Goal: Check status: Check status

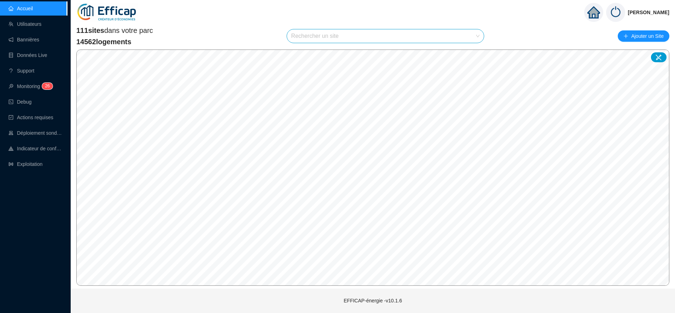
click at [315, 38] on input "search" at bounding box center [382, 35] width 182 height 13
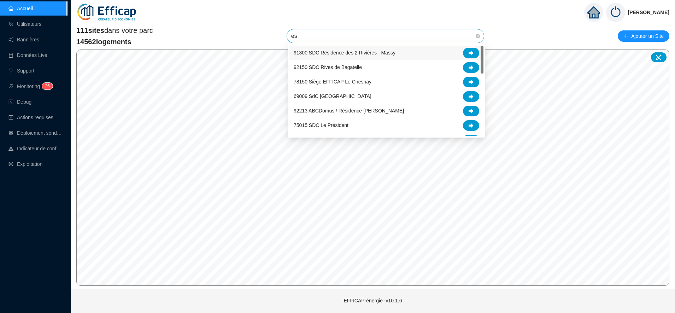
type input "est"
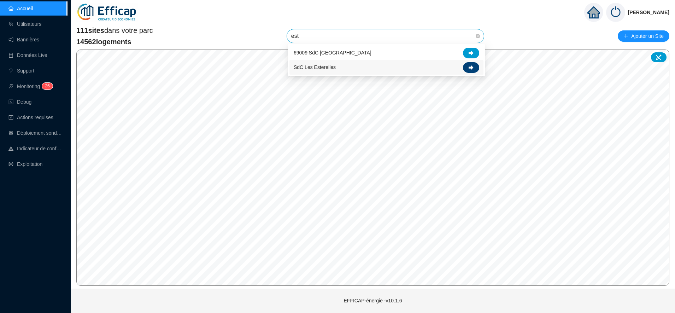
click at [476, 69] on div at bounding box center [471, 67] width 16 height 11
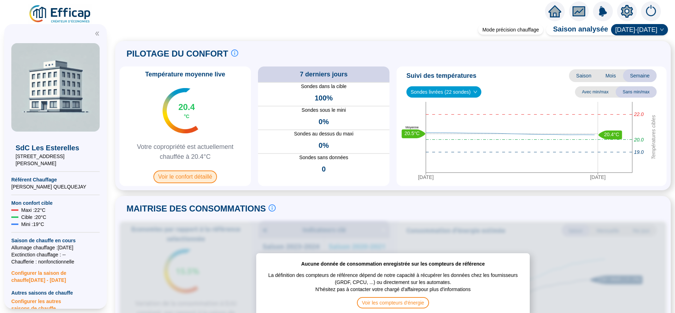
click at [205, 179] on span "Voir le confort détaillé" at bounding box center [185, 176] width 64 height 13
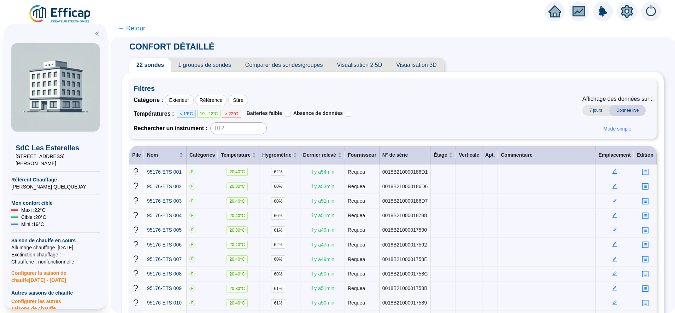
click at [145, 27] on span "← Retour" at bounding box center [131, 28] width 27 height 10
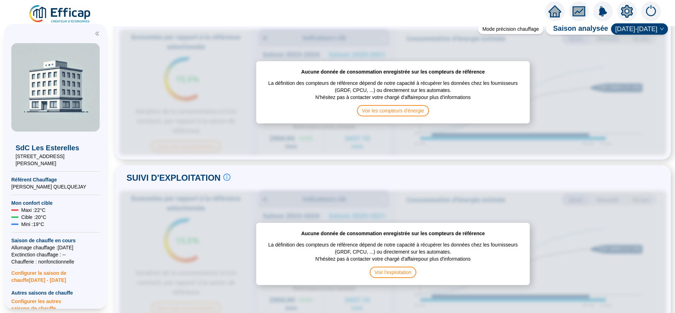
scroll to position [110, 0]
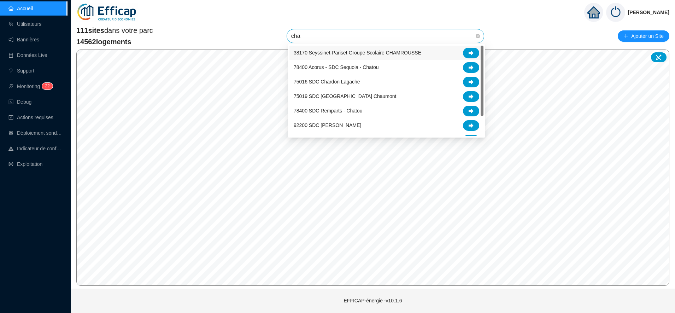
type input "char"
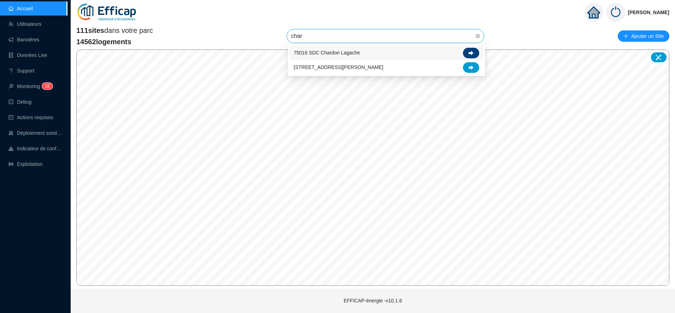
click at [474, 53] on div at bounding box center [471, 53] width 16 height 11
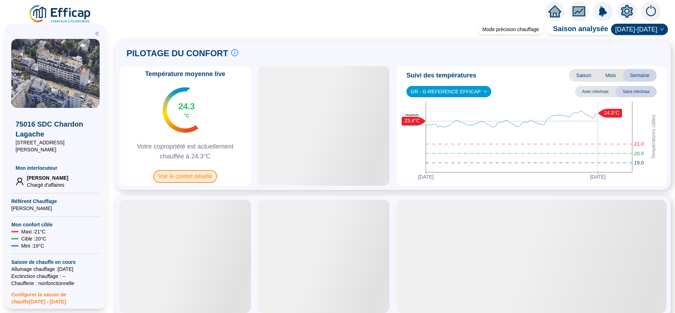
click at [185, 176] on span "Voir le confort détaillé" at bounding box center [185, 176] width 64 height 13
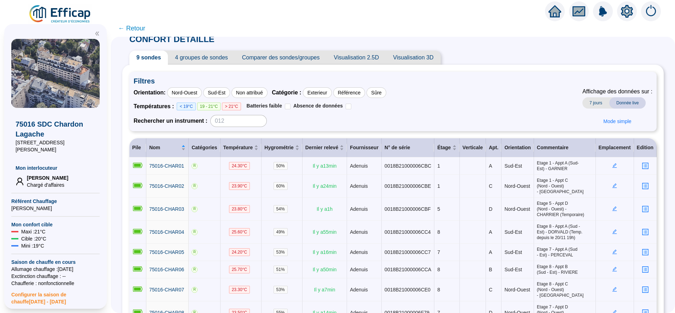
scroll to position [8, 0]
click at [145, 29] on span "← Retour" at bounding box center [131, 28] width 27 height 10
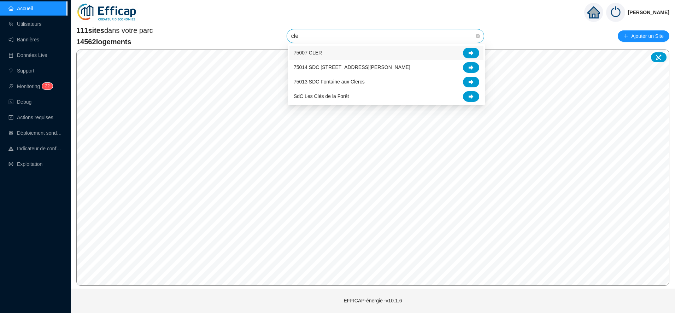
type input "cler"
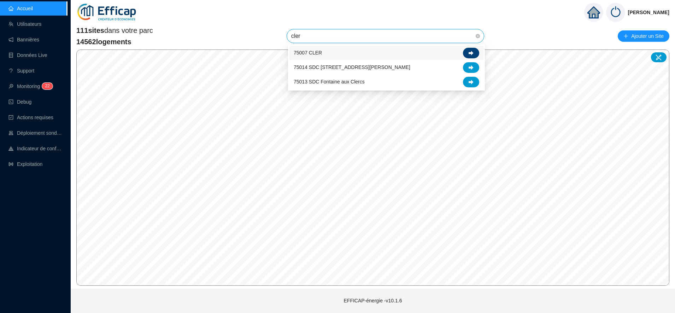
click at [473, 49] on div at bounding box center [471, 53] width 16 height 11
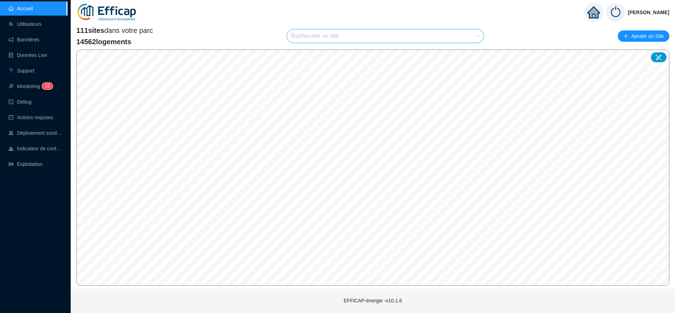
click at [302, 36] on input "search" at bounding box center [382, 35] width 182 height 13
type input "chard"
click at [334, 53] on span "75016 SDC Chardon Lagache" at bounding box center [327, 52] width 66 height 7
click at [447, 35] on span "75016 SDC Chardon Lagache" at bounding box center [385, 35] width 188 height 13
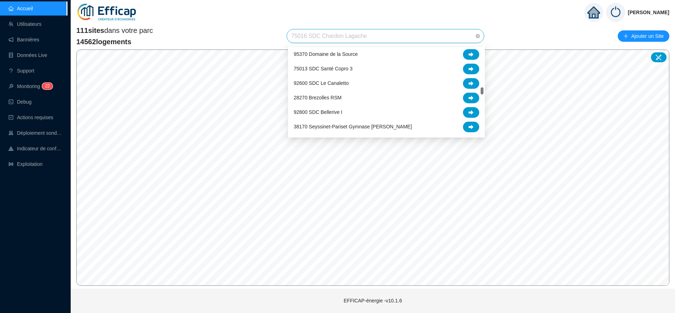
click at [404, 37] on span "75016 SDC Chardon Lagache" at bounding box center [385, 35] width 188 height 13
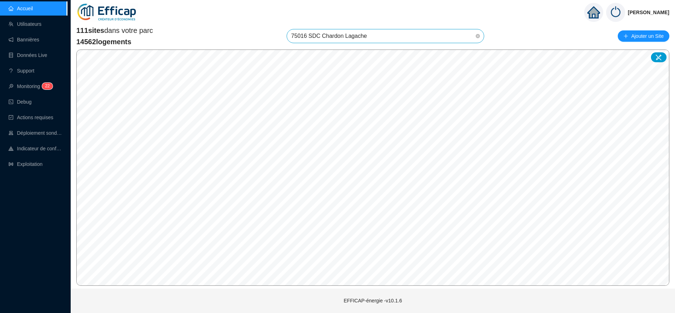
click at [437, 35] on span "75016 SDC Chardon Lagache" at bounding box center [385, 35] width 188 height 13
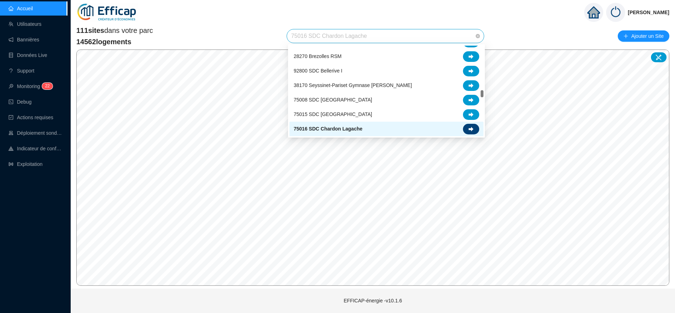
click at [475, 129] on div at bounding box center [471, 129] width 16 height 11
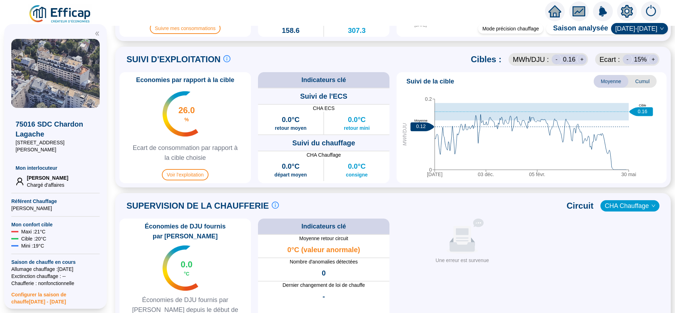
scroll to position [413, 0]
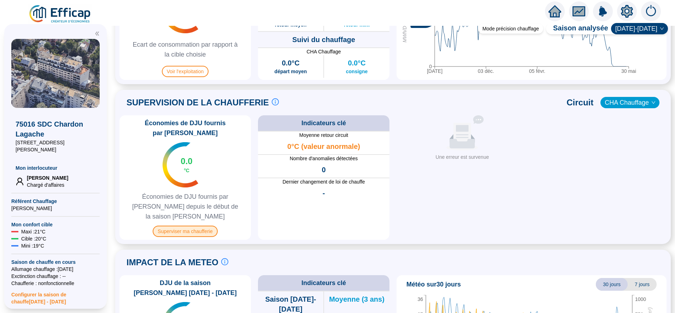
click at [202, 226] on span "Superviser ma chaufferie" at bounding box center [185, 231] width 65 height 11
